Goal: Information Seeking & Learning: Learn about a topic

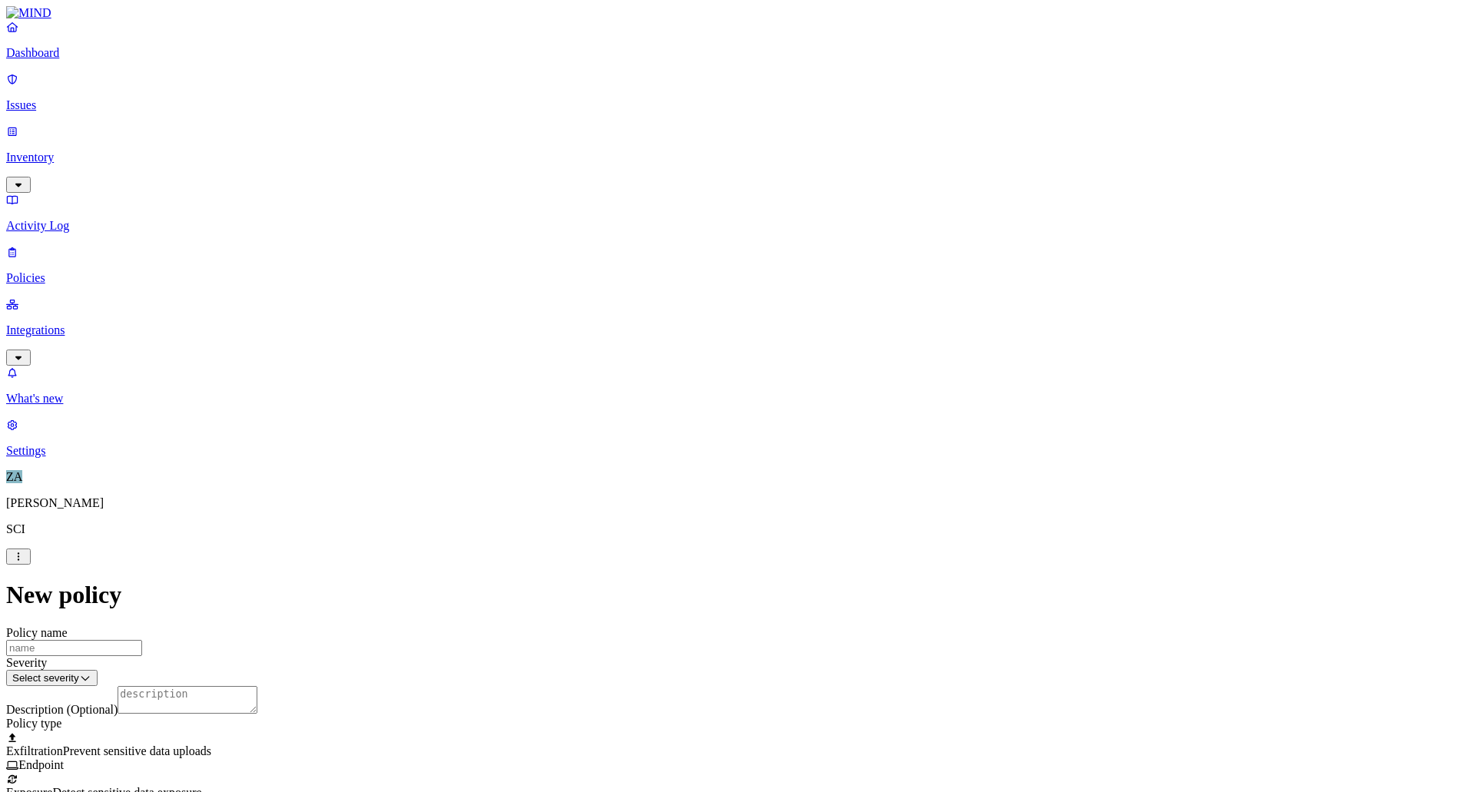
scroll to position [433, 0]
click at [687, 439] on label "Account type" at bounding box center [670, 441] width 41 height 27
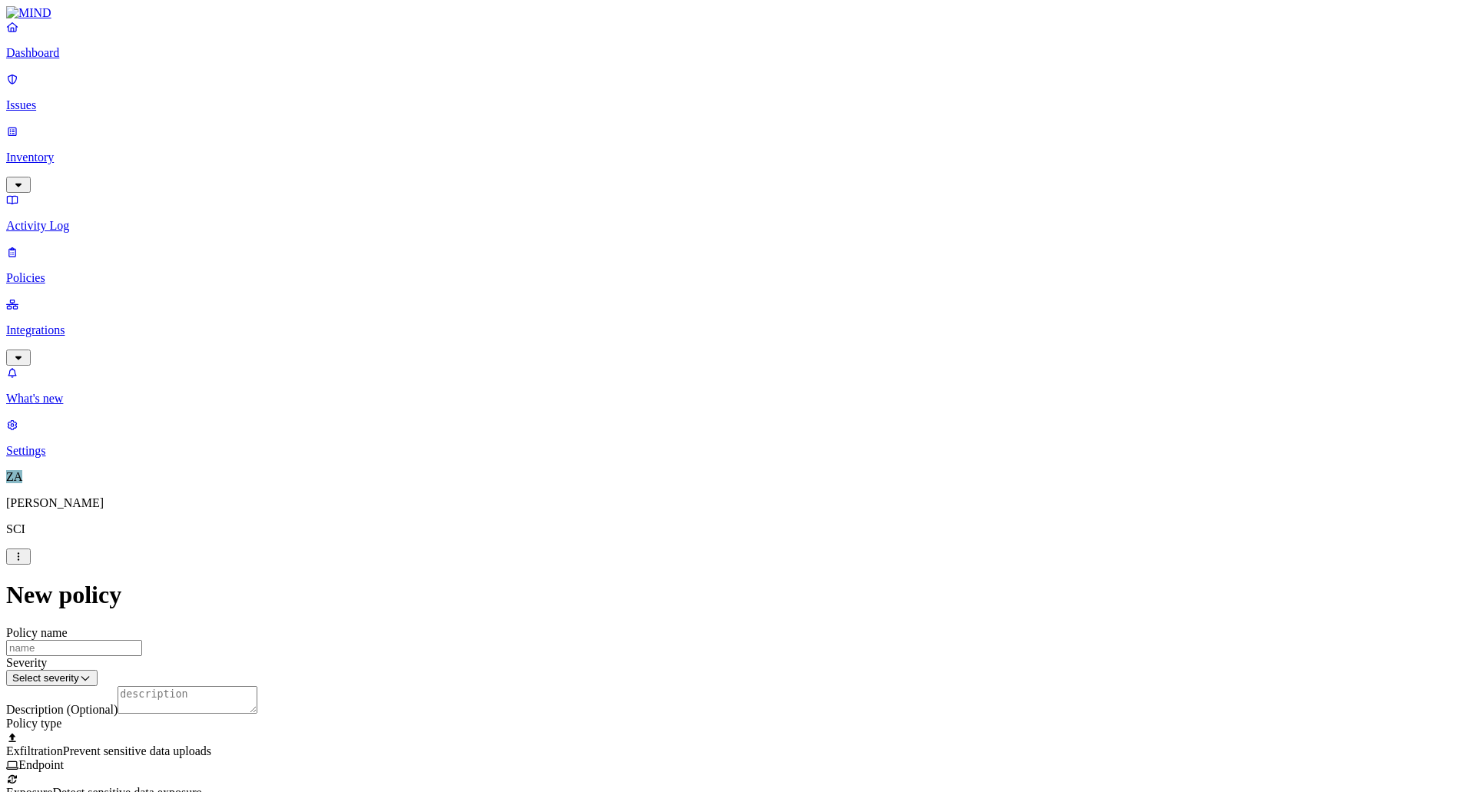
click at [25, 353] on icon "button" at bounding box center [18, 358] width 12 height 10
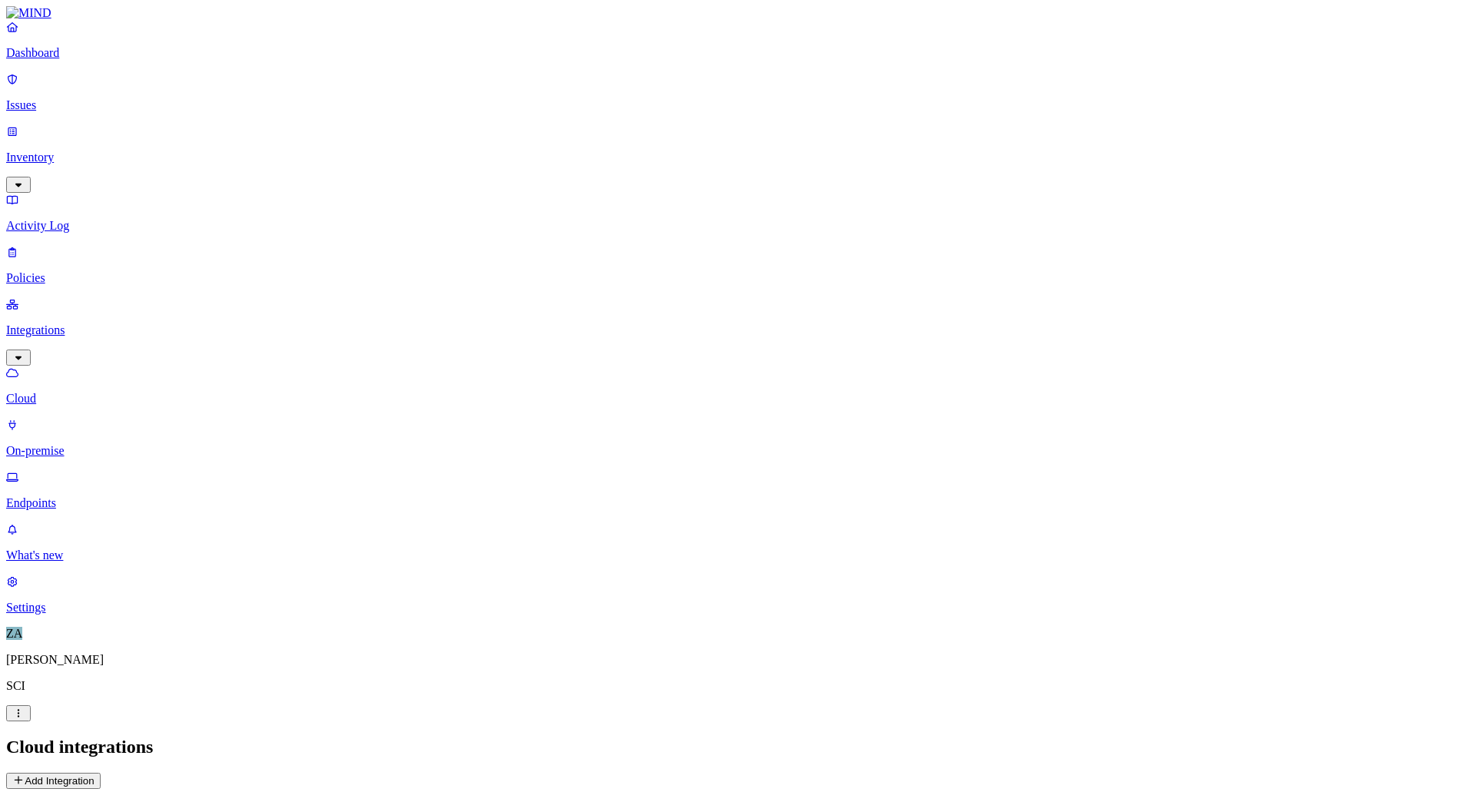
click at [76, 444] on p "On-premise" at bounding box center [737, 451] width 1463 height 14
click at [81, 470] on link "Endpoints" at bounding box center [737, 490] width 1463 height 40
click at [53, 87] on link "Issues" at bounding box center [737, 92] width 1463 height 40
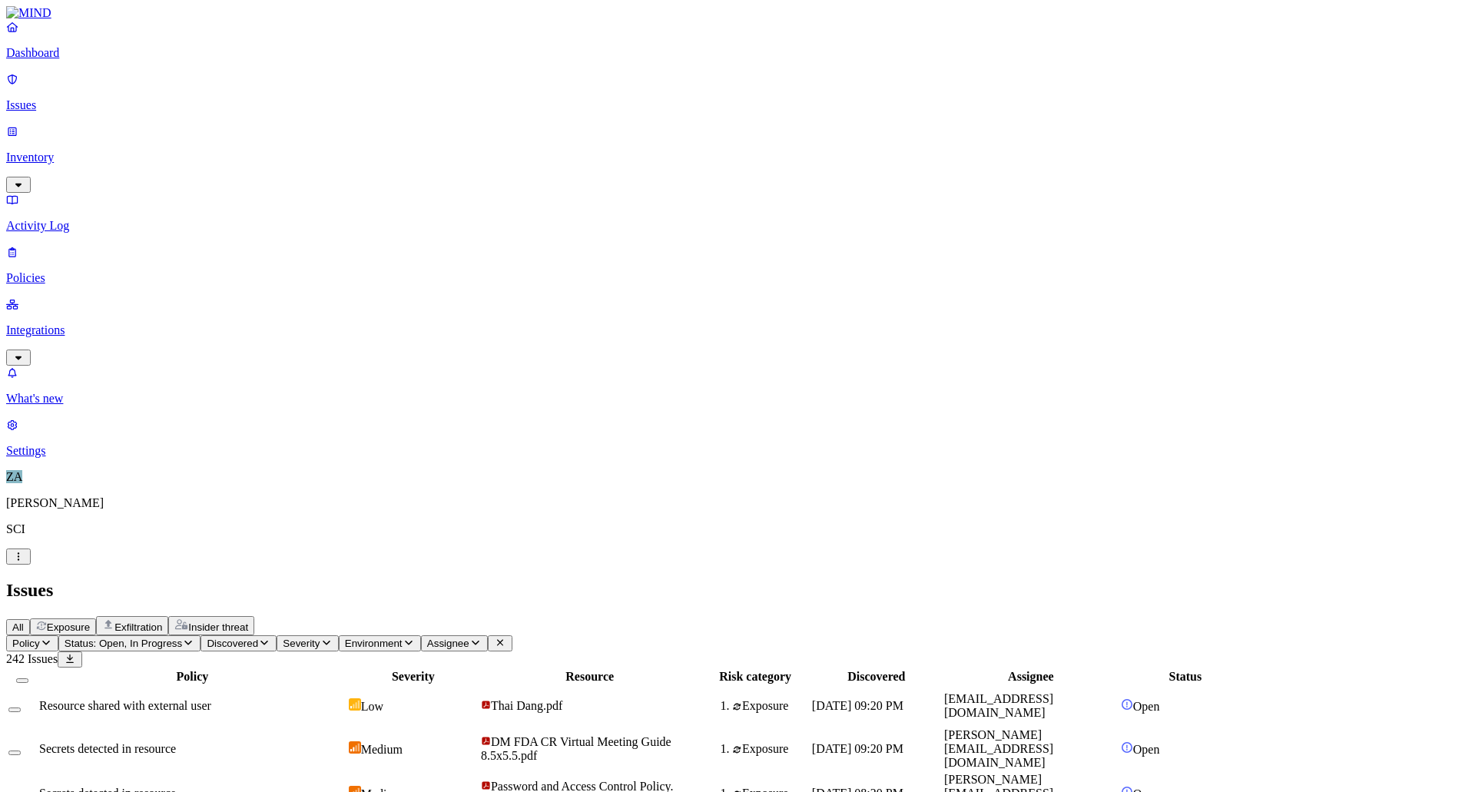
click at [674, 780] on span "Password and Access Control Policy. PDF.pdf" at bounding box center [577, 793] width 193 height 27
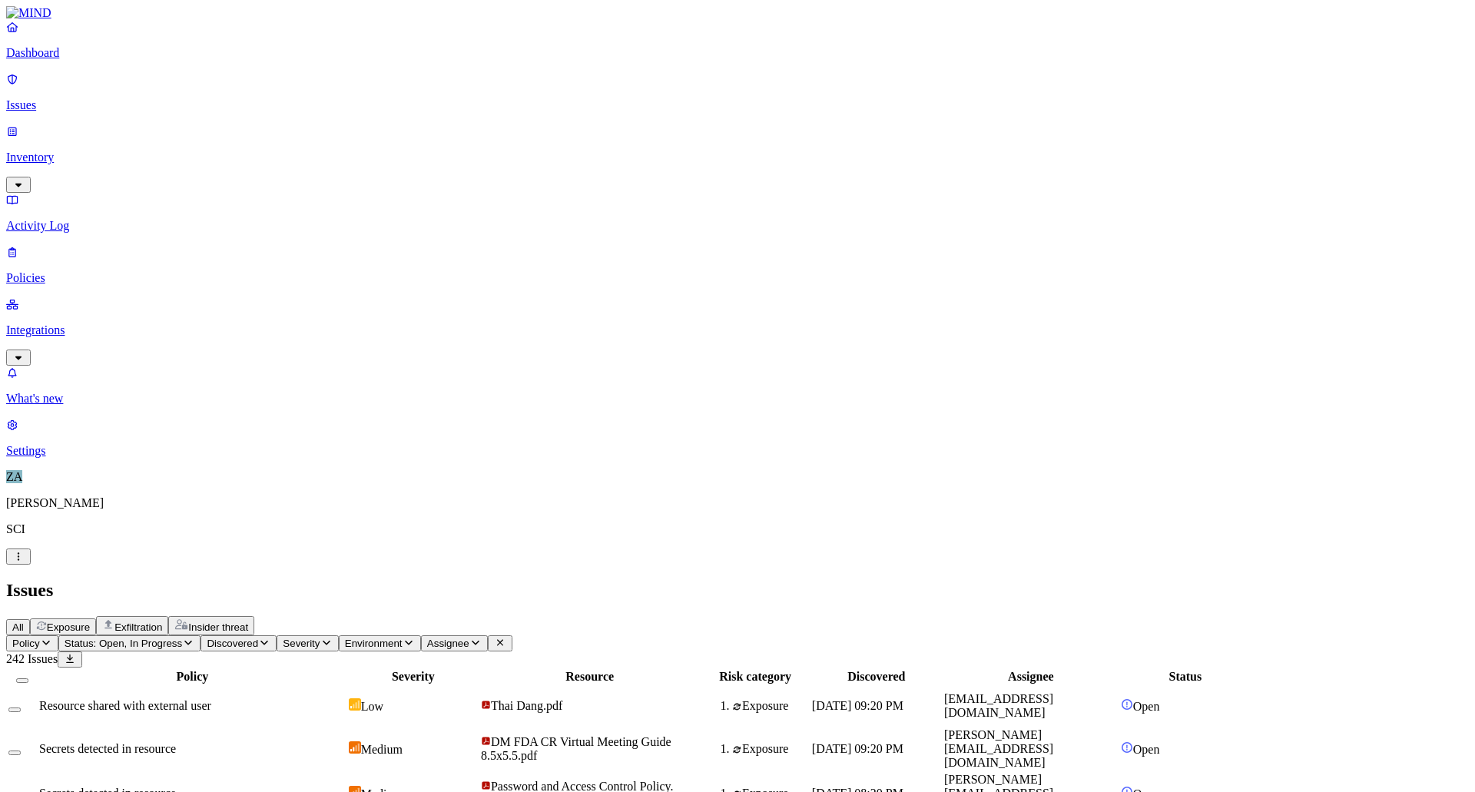
click at [63, 60] on p "Dashboard" at bounding box center [737, 53] width 1463 height 14
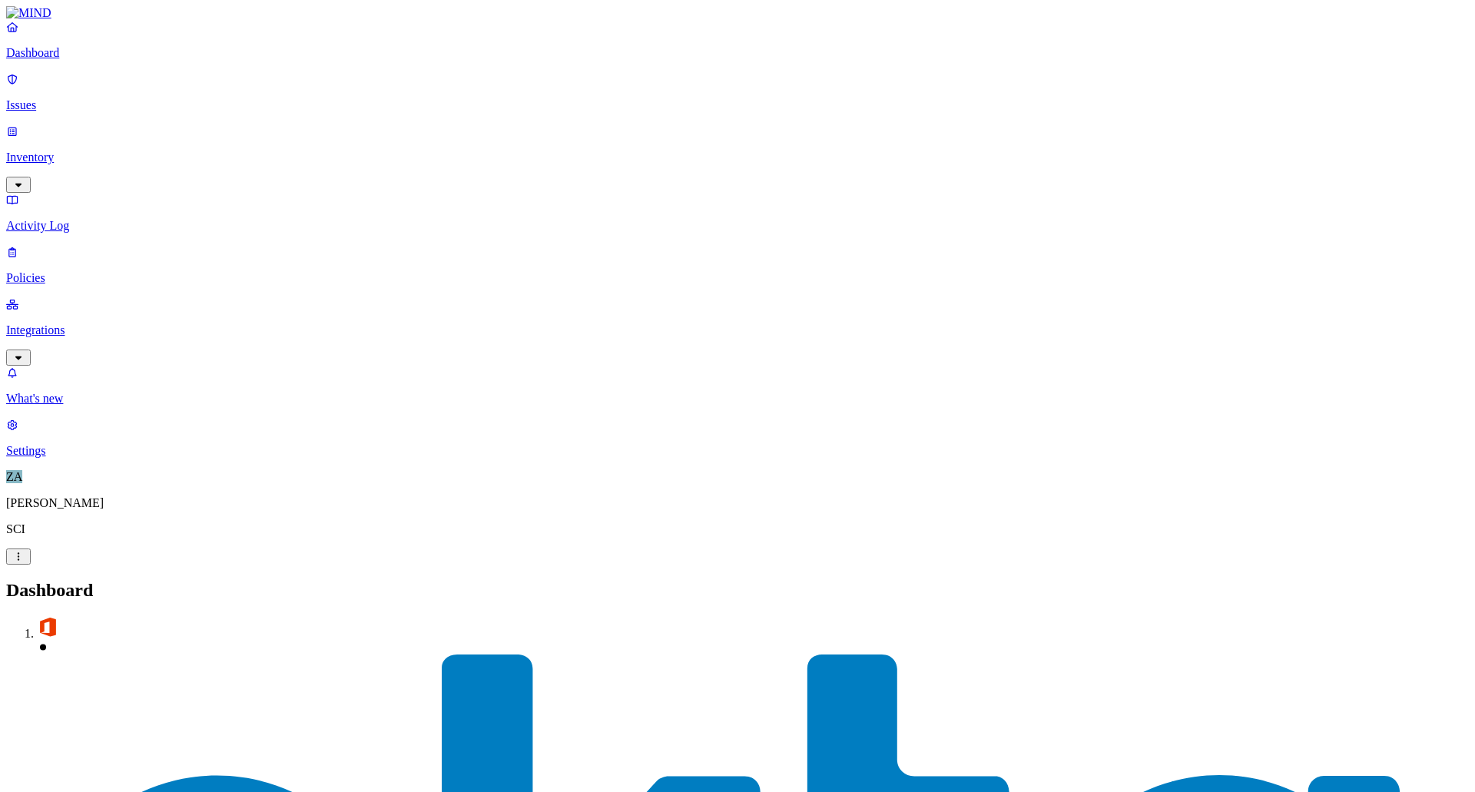
click at [74, 219] on p "Activity Log" at bounding box center [737, 226] width 1463 height 14
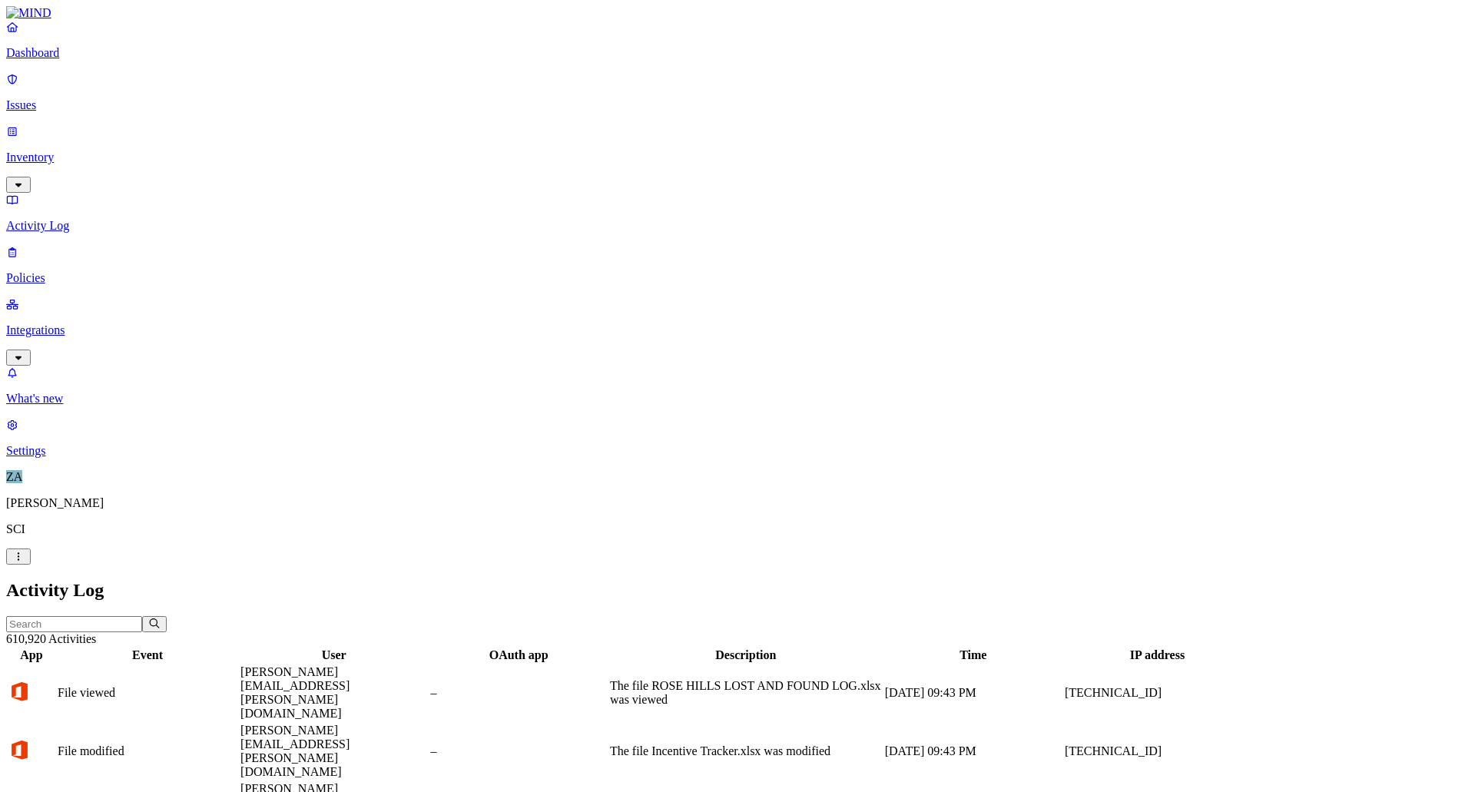
click at [56, 100] on p "Issues" at bounding box center [737, 105] width 1463 height 14
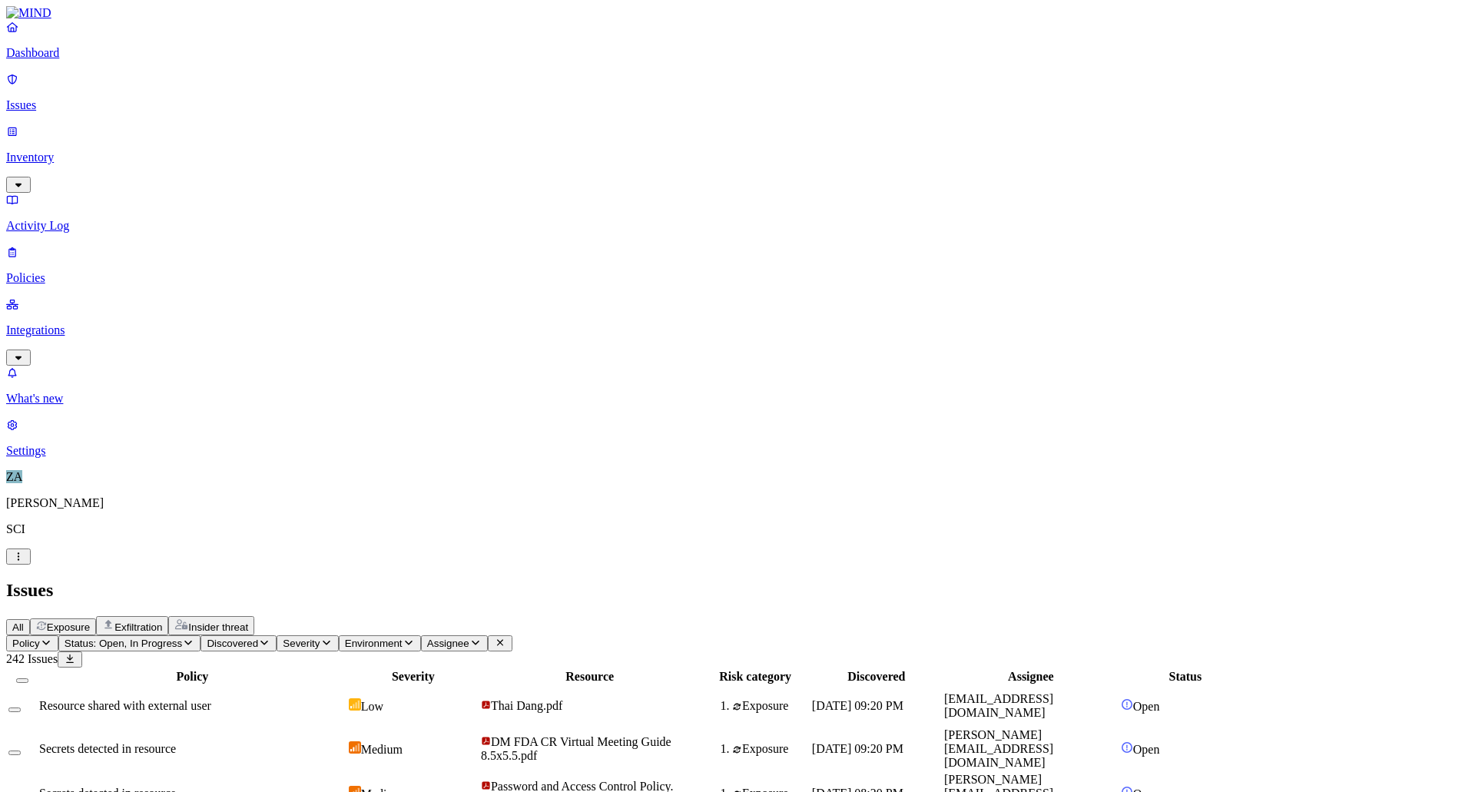
click at [562, 699] on span "Thai Dang.pdf" at bounding box center [526, 705] width 71 height 13
